Goal: Task Accomplishment & Management: Use online tool/utility

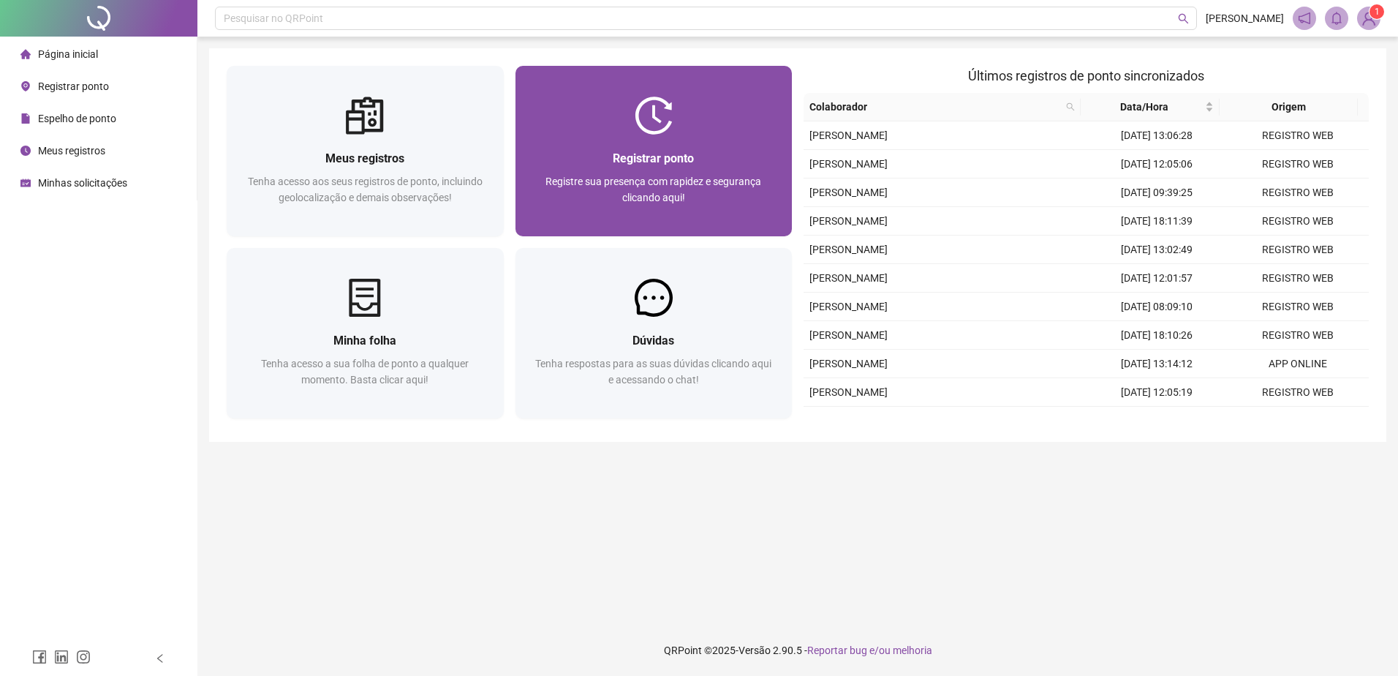
click at [677, 180] on span "Registre sua presença com rapidez e segurança clicando aqui!" at bounding box center [653, 189] width 216 height 28
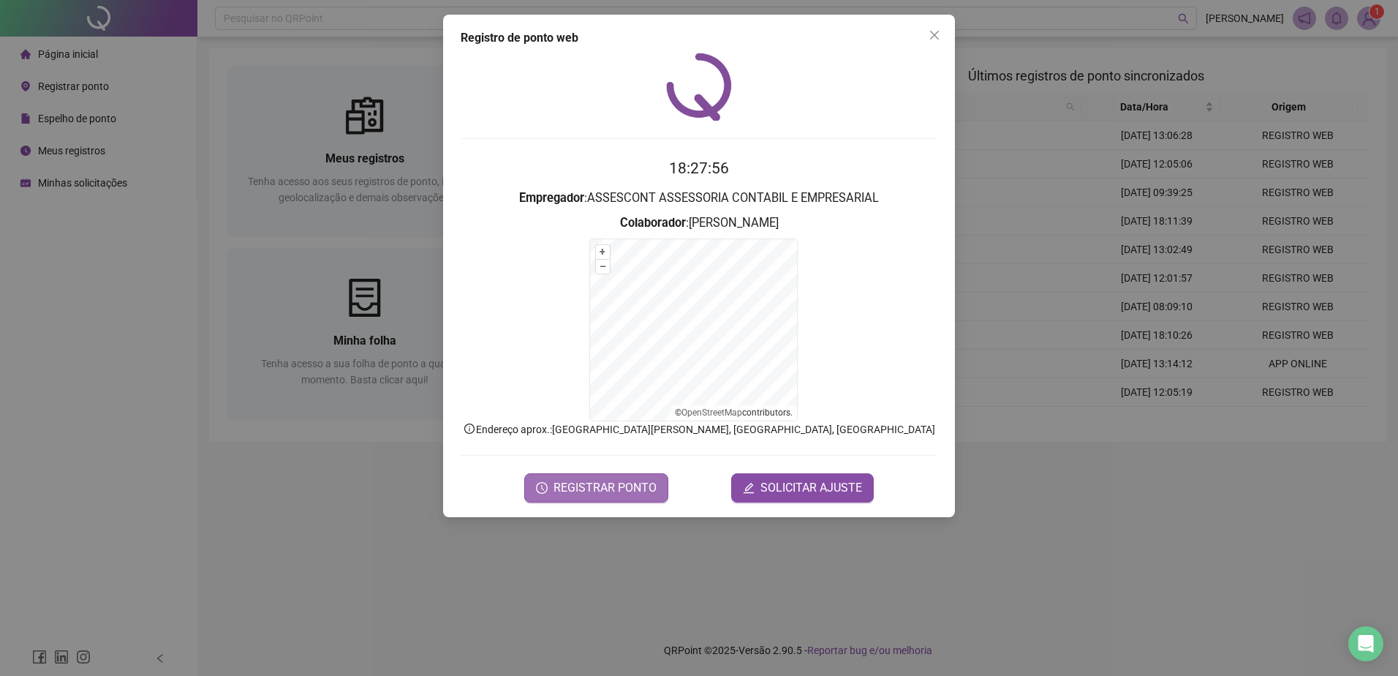
click at [623, 487] on span "REGISTRAR PONTO" at bounding box center [604, 488] width 103 height 18
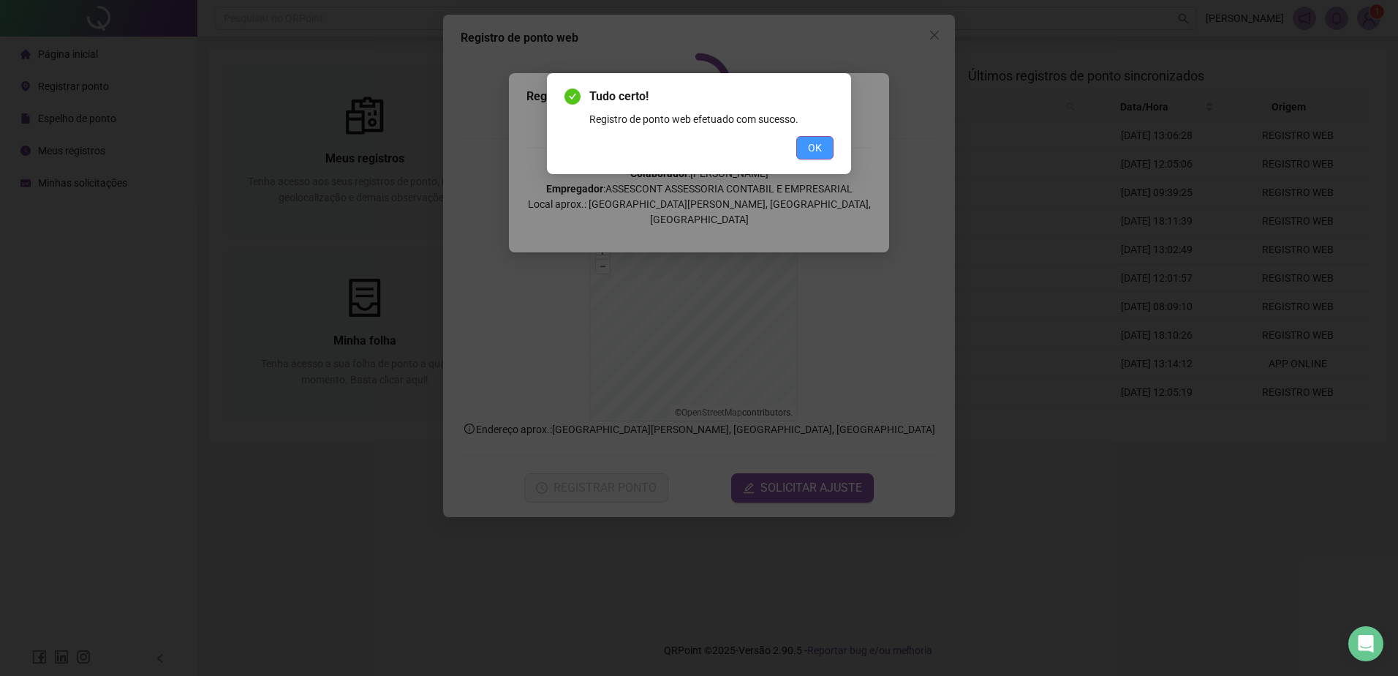
click at [815, 151] on span "OK" at bounding box center [815, 148] width 14 height 16
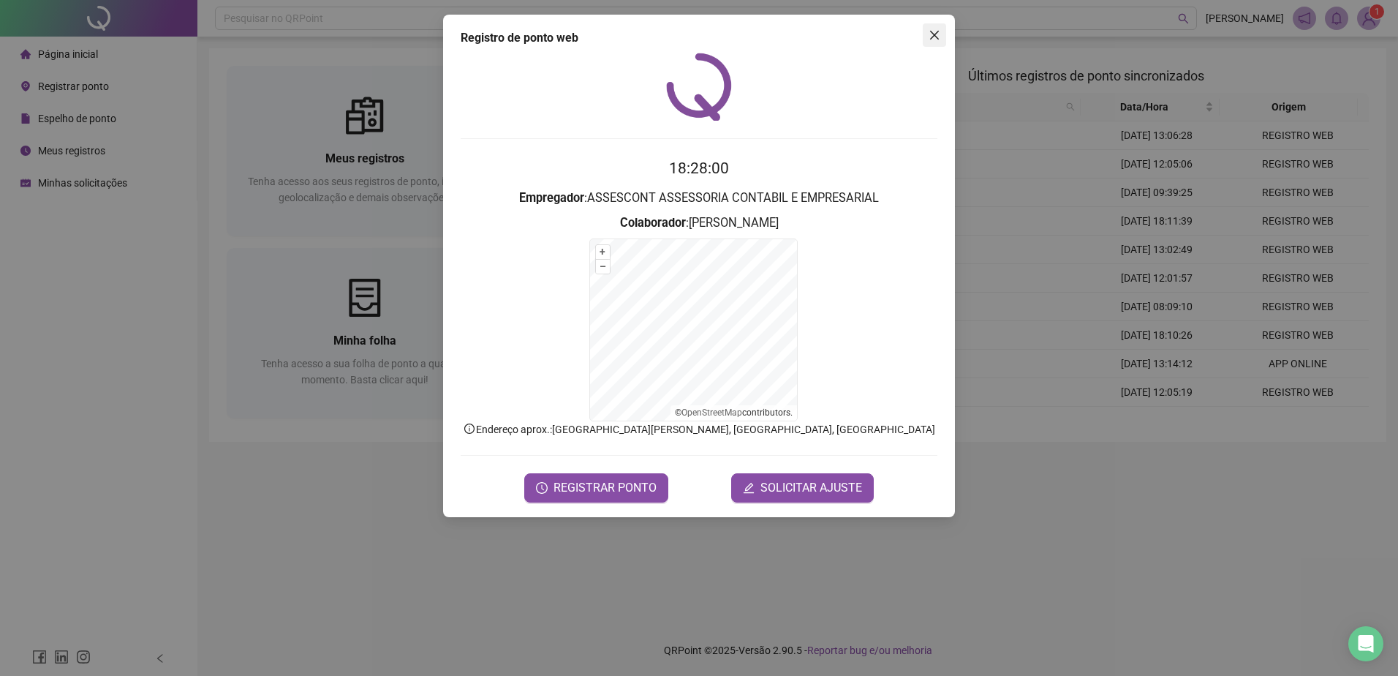
click at [929, 25] on button "Close" at bounding box center [934, 34] width 23 height 23
